Goal: Task Accomplishment & Management: Manage account settings

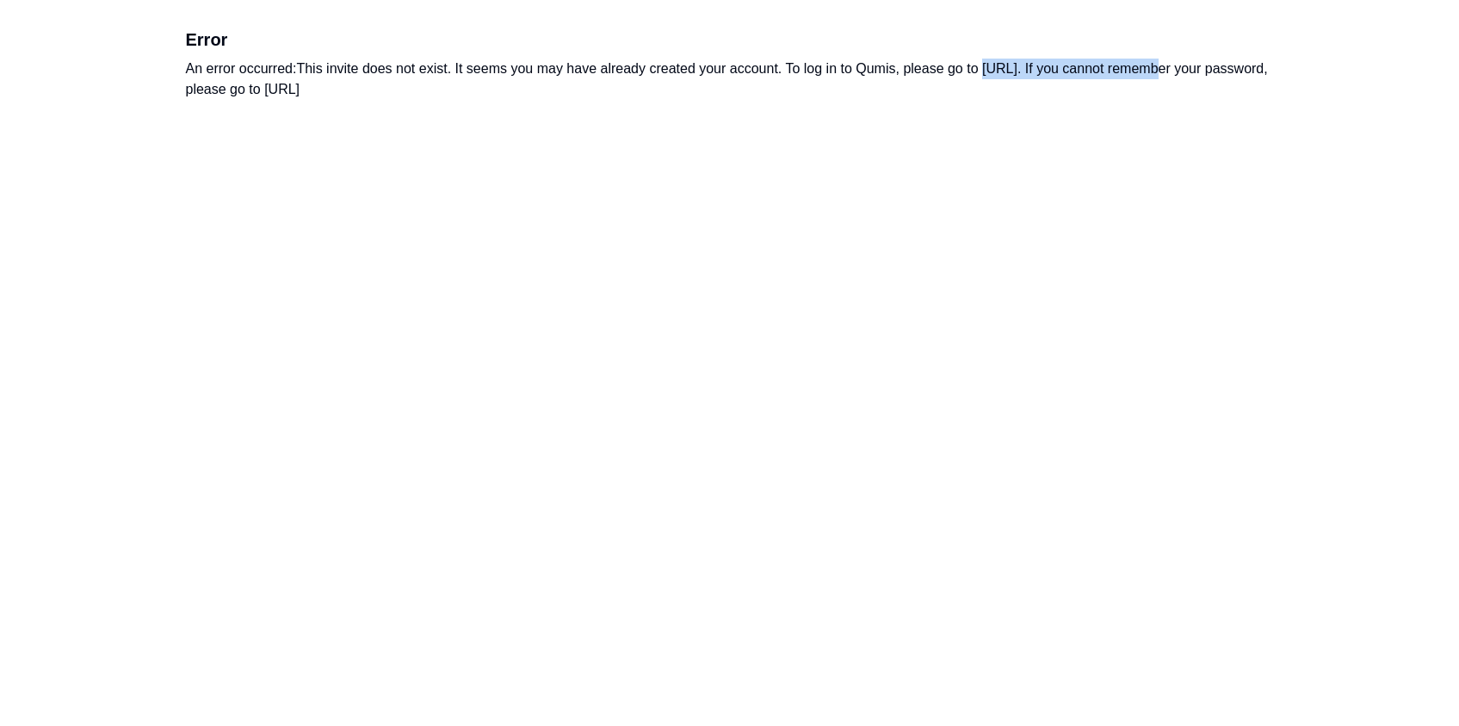
drag, startPoint x: 986, startPoint y: 65, endPoint x: 1147, endPoint y: 65, distance: 160.1
click at [1147, 65] on div "An error occurred: This invite does not exist. It seems you may have already cr…" at bounding box center [730, 79] width 1088 height 41
copy div "[URL]"
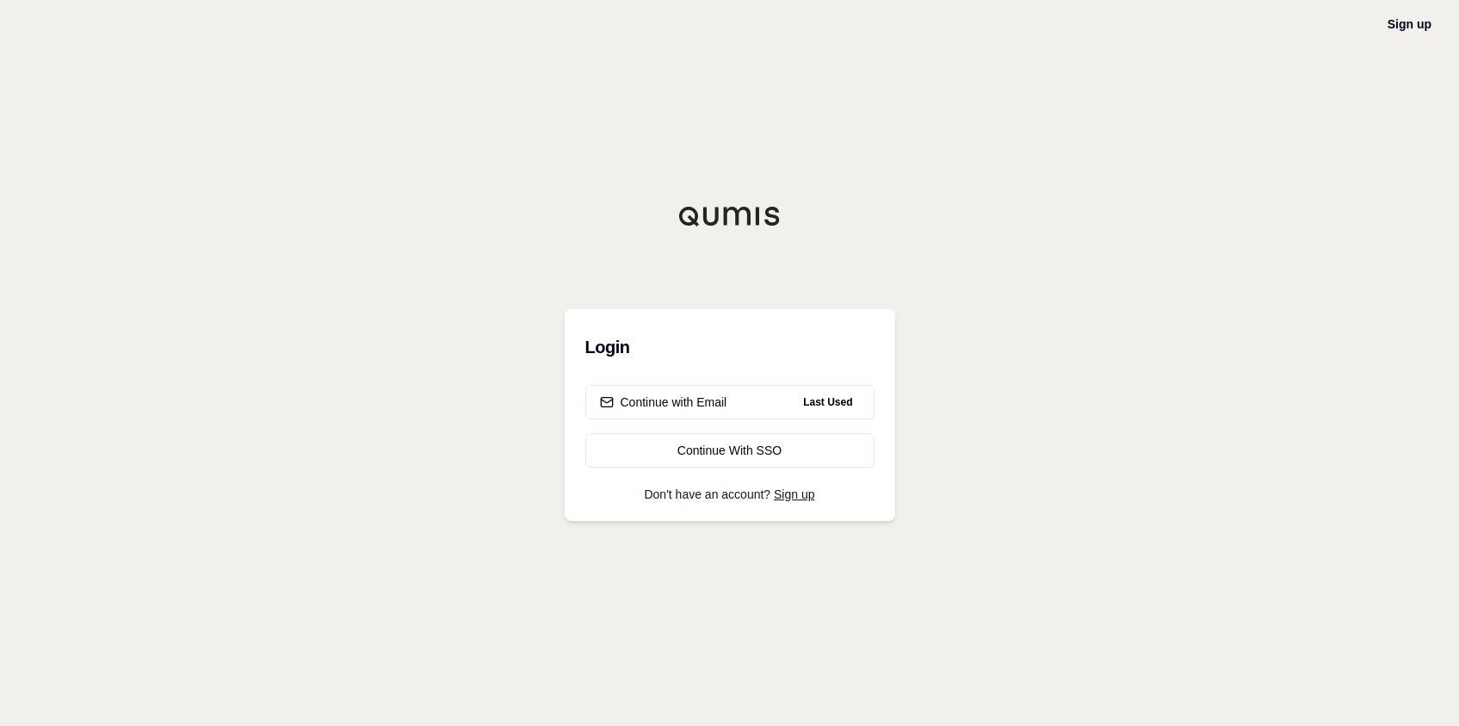
click at [875, 168] on div "Sign up Login Continue with Email Last Used Continue With SSO Don't have an acc…" at bounding box center [729, 363] width 1459 height 726
click at [696, 408] on div "Continue with Email" at bounding box center [663, 401] width 127 height 17
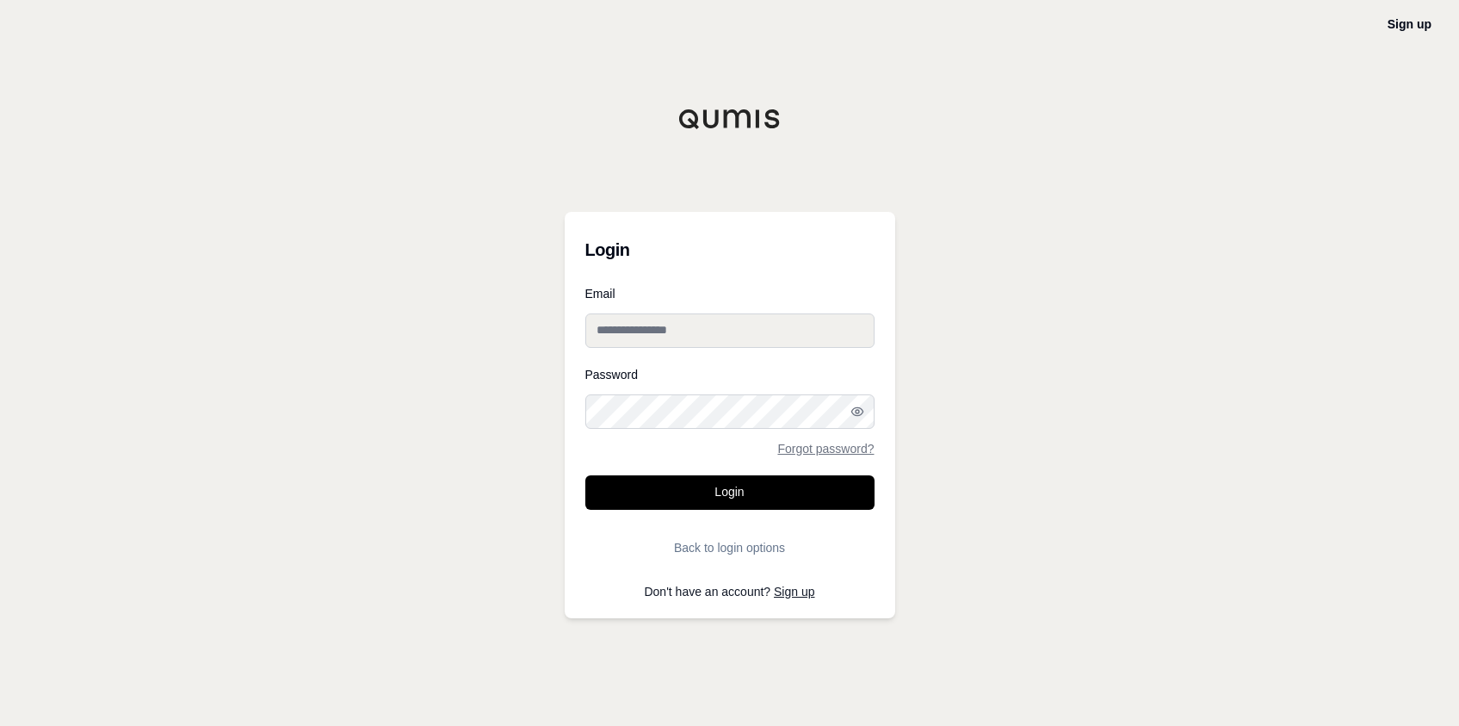
type input "**********"
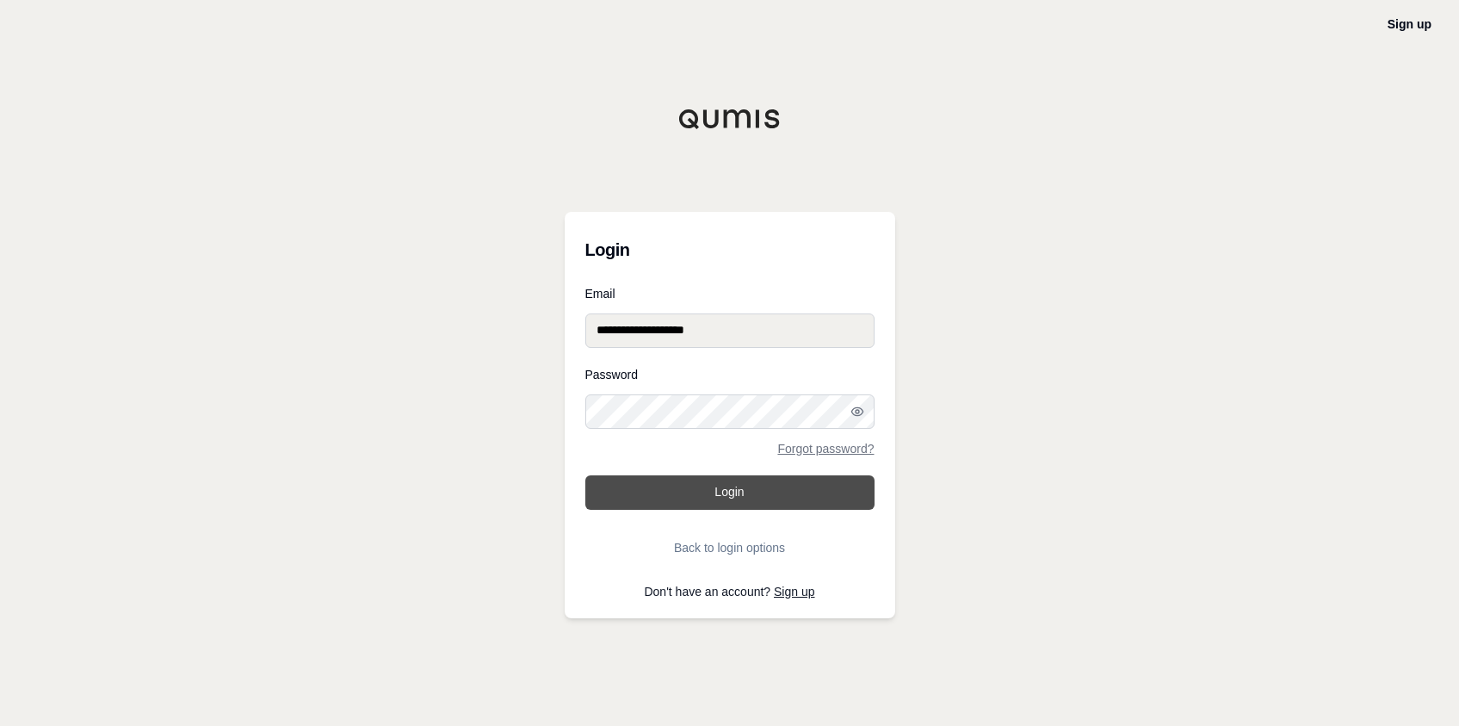
click at [698, 490] on button "Login" at bounding box center [729, 492] width 289 height 34
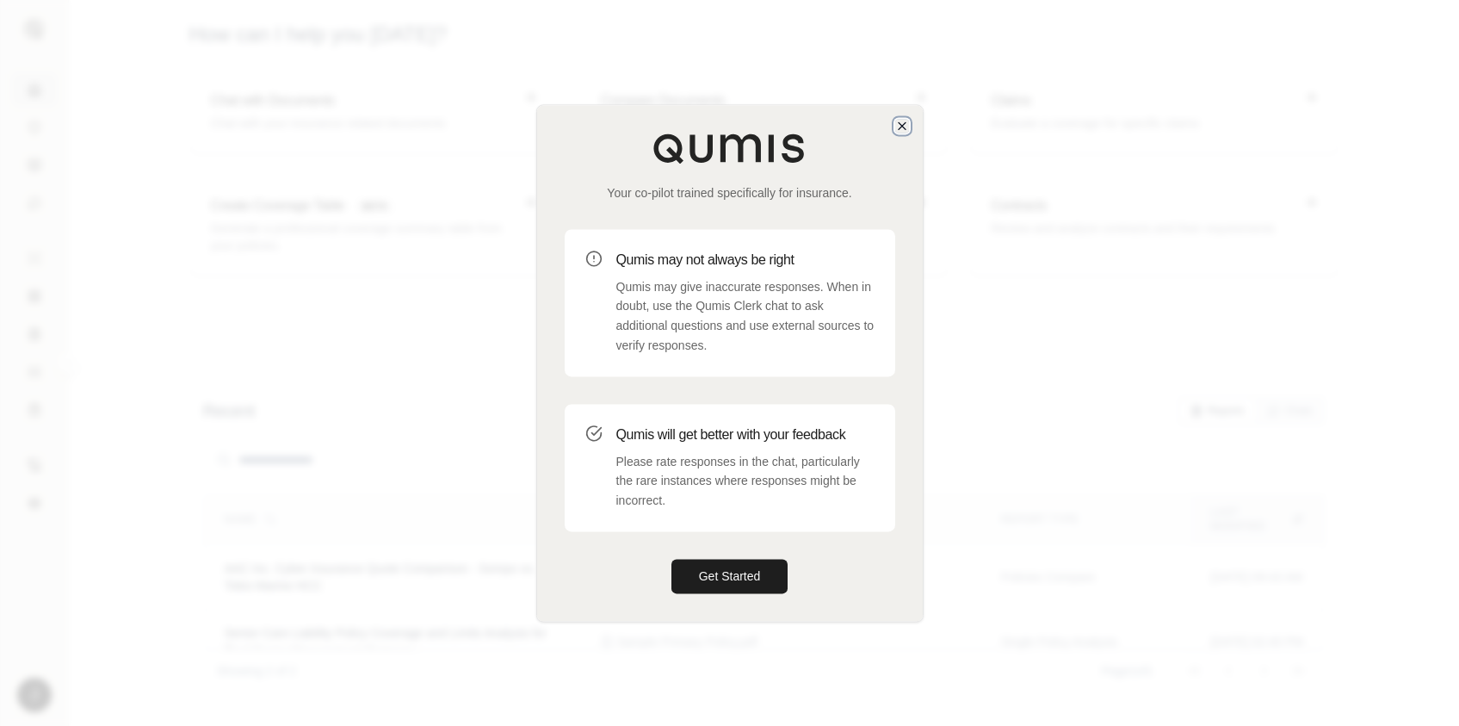
click at [897, 124] on icon "button" at bounding box center [902, 126] width 14 height 14
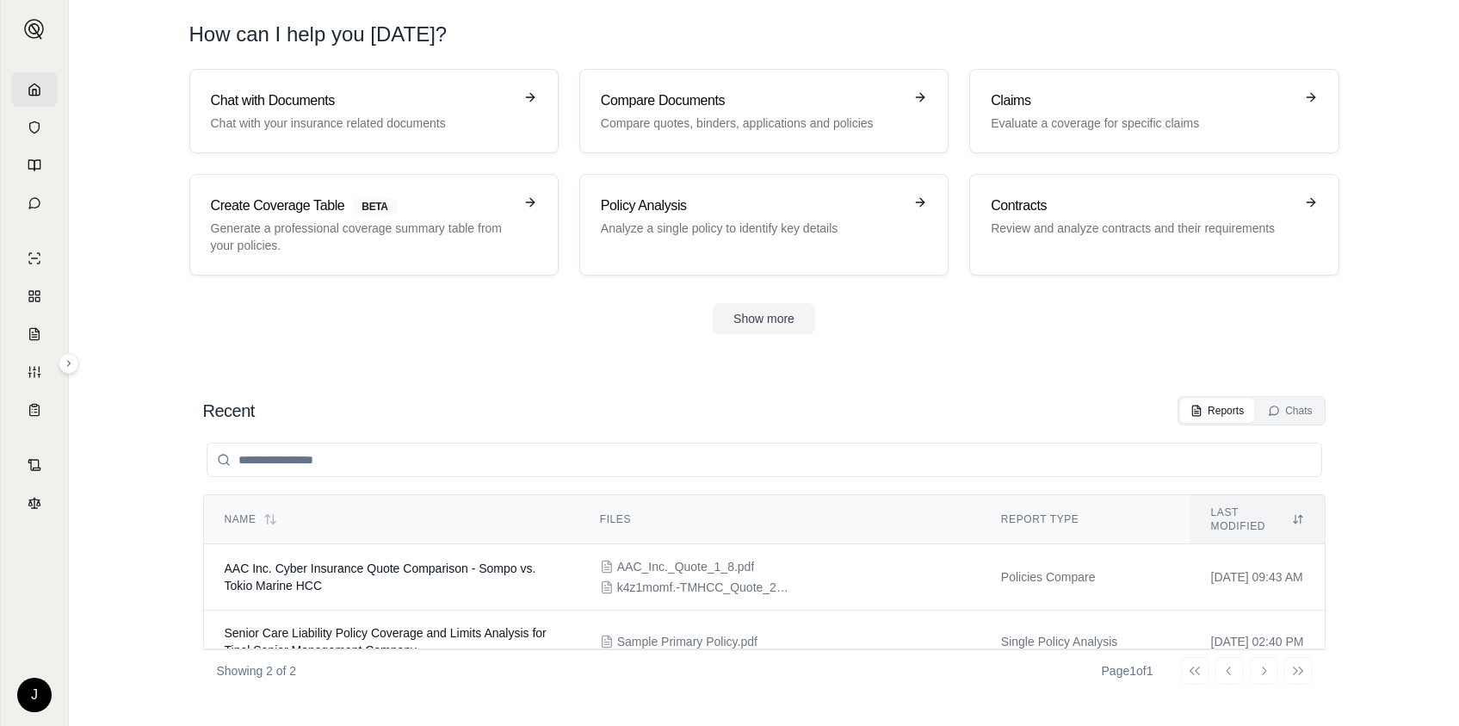
click at [940, 28] on h1 "How can I help you [DATE]?" at bounding box center [764, 35] width 1150 height 28
